Goal: Information Seeking & Learning: Learn about a topic

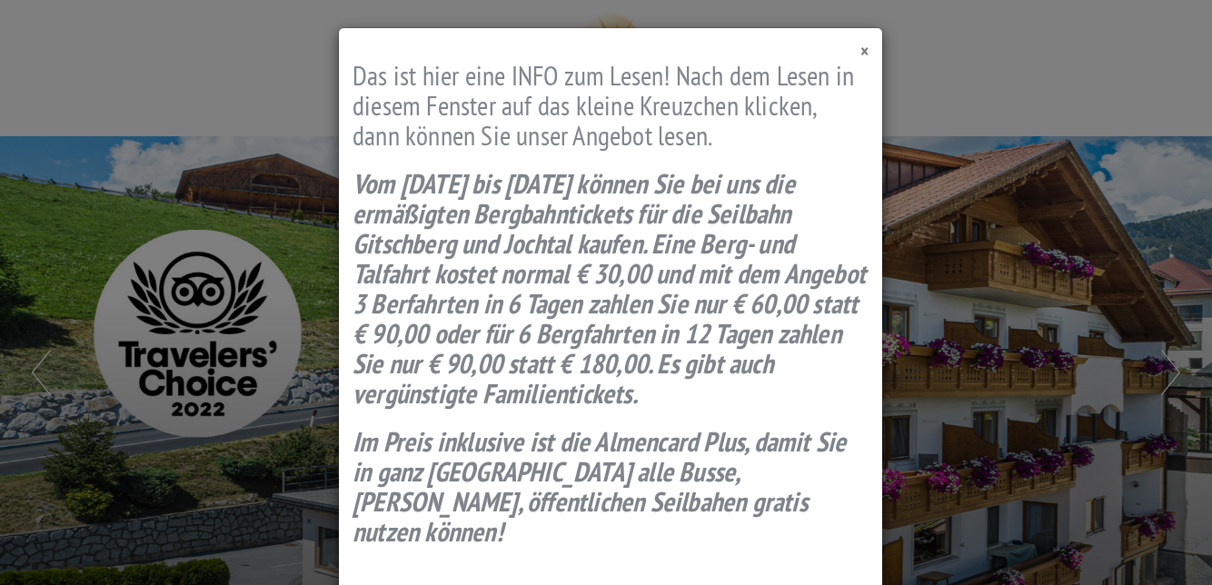
click at [861, 55] on span "×" at bounding box center [865, 51] width 8 height 25
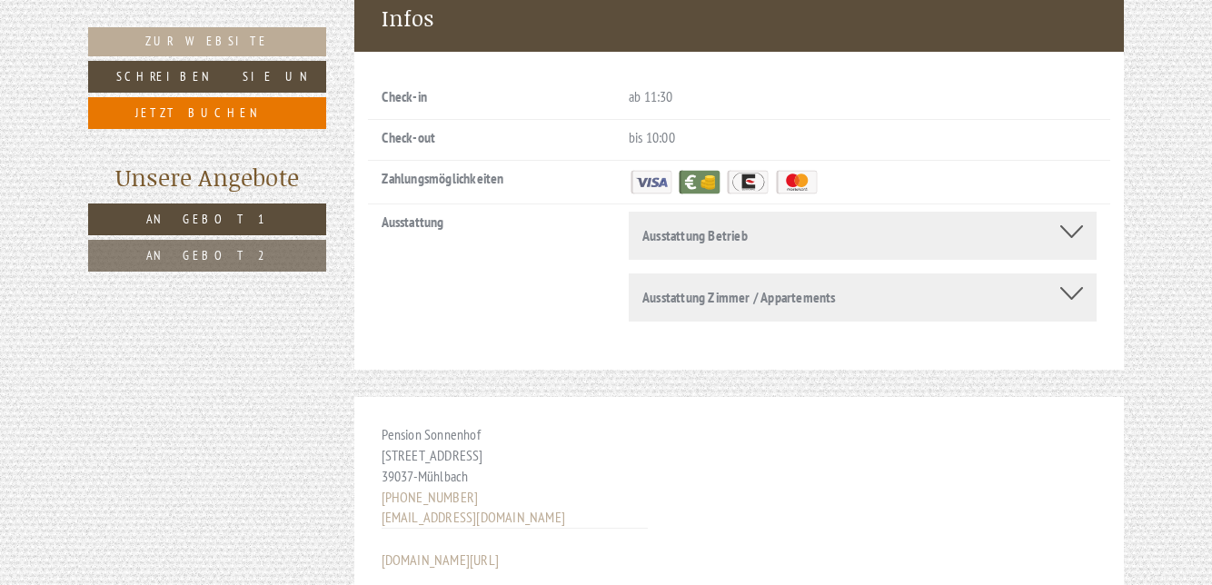
scroll to position [7872, 0]
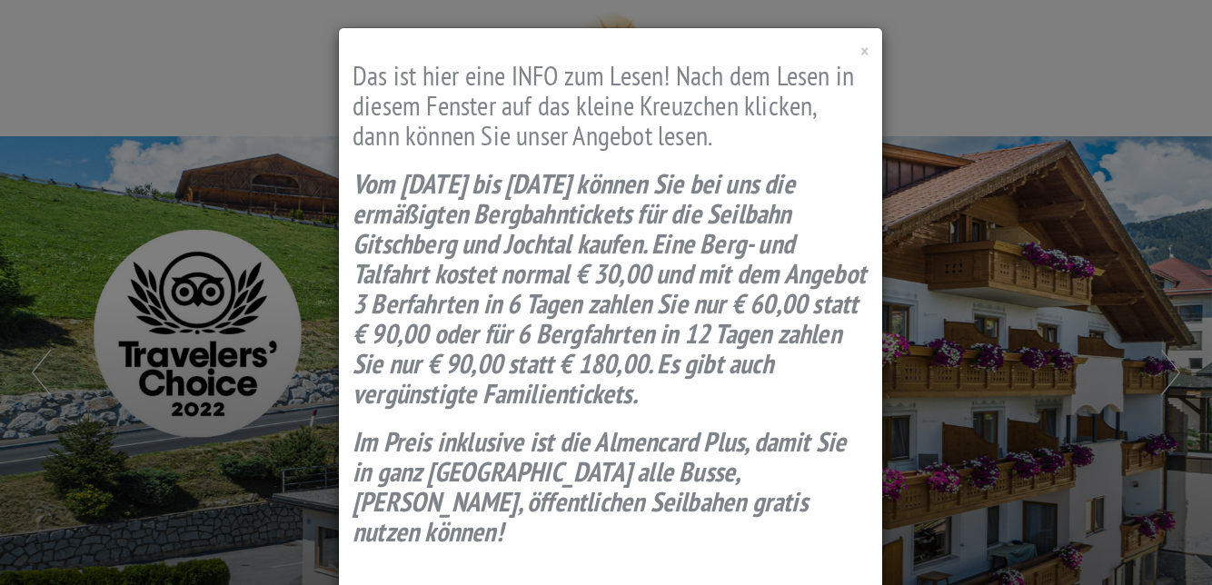
click at [847, 60] on h2 "Das ist hier eine INFO zum Lesen! Nach dem Lesen in diesem Fenster auf das klei…" at bounding box center [611, 105] width 516 height 90
click at [861, 43] on span "×" at bounding box center [865, 51] width 8 height 25
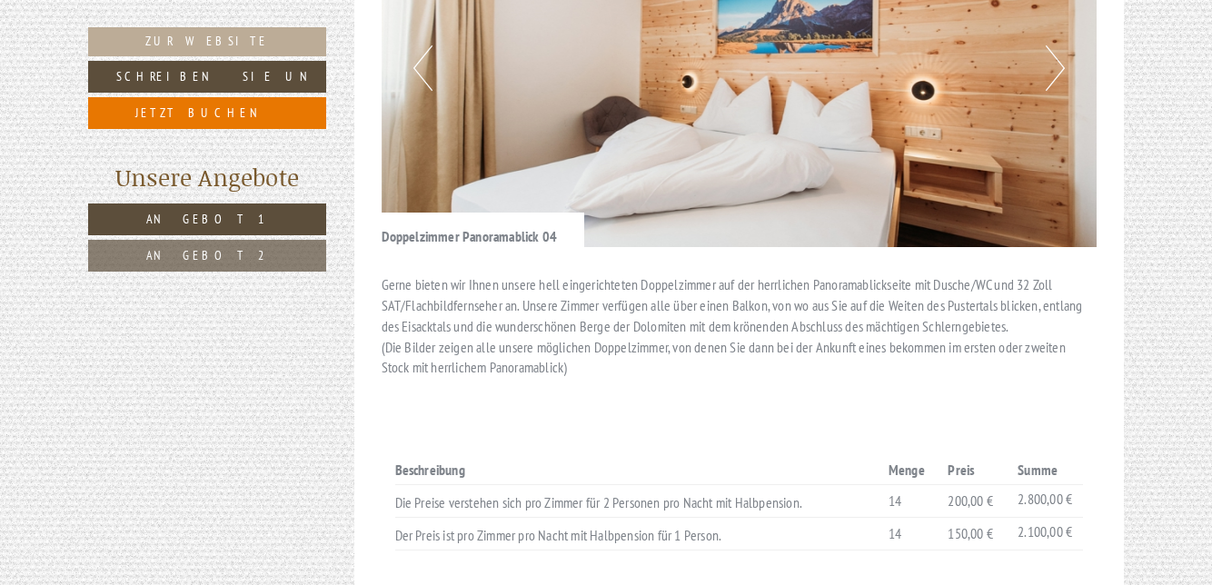
scroll to position [2402, 0]
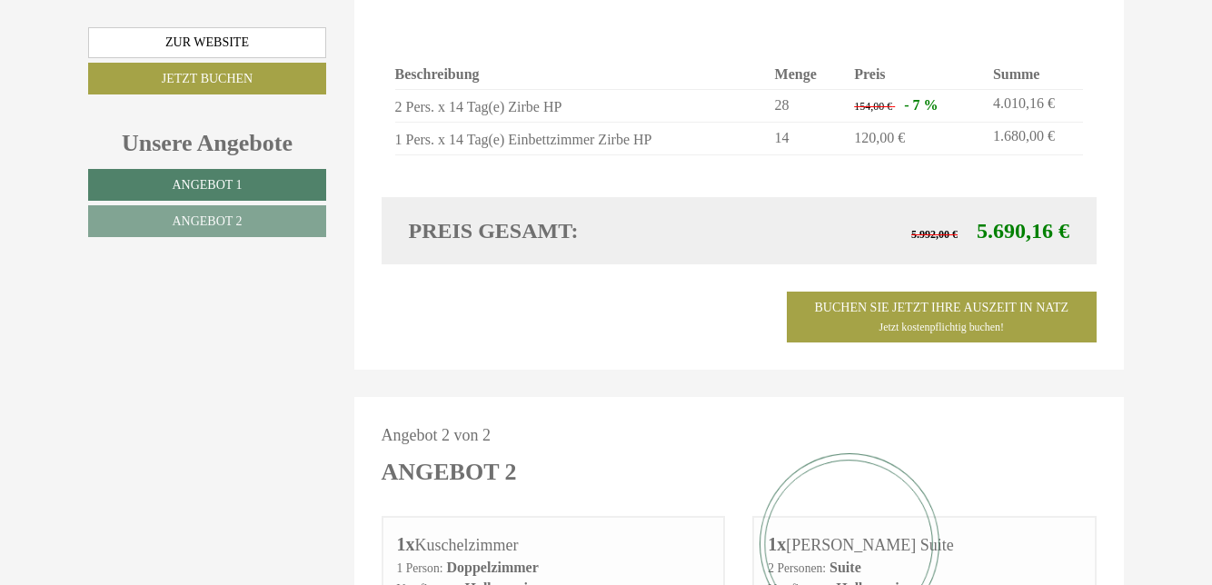
scroll to position [1655, 0]
